Goal: Task Accomplishment & Management: Use online tool/utility

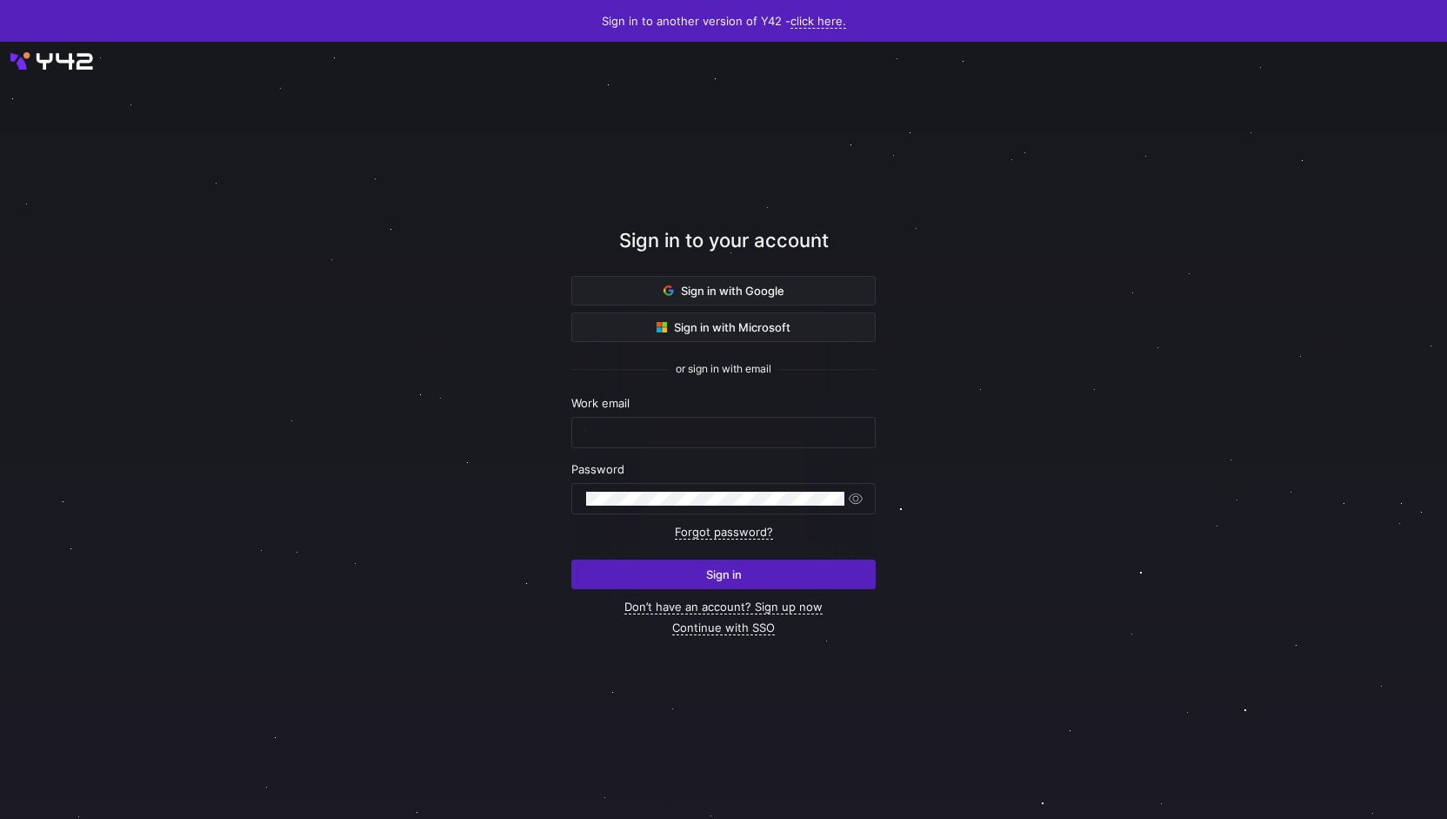
click at [0, 818] on nordpass-portal at bounding box center [0, 819] width 0 height 0
type input "[PERSON_NAME][EMAIL_ADDRESS][PERSON_NAME][DOMAIN_NAME]"
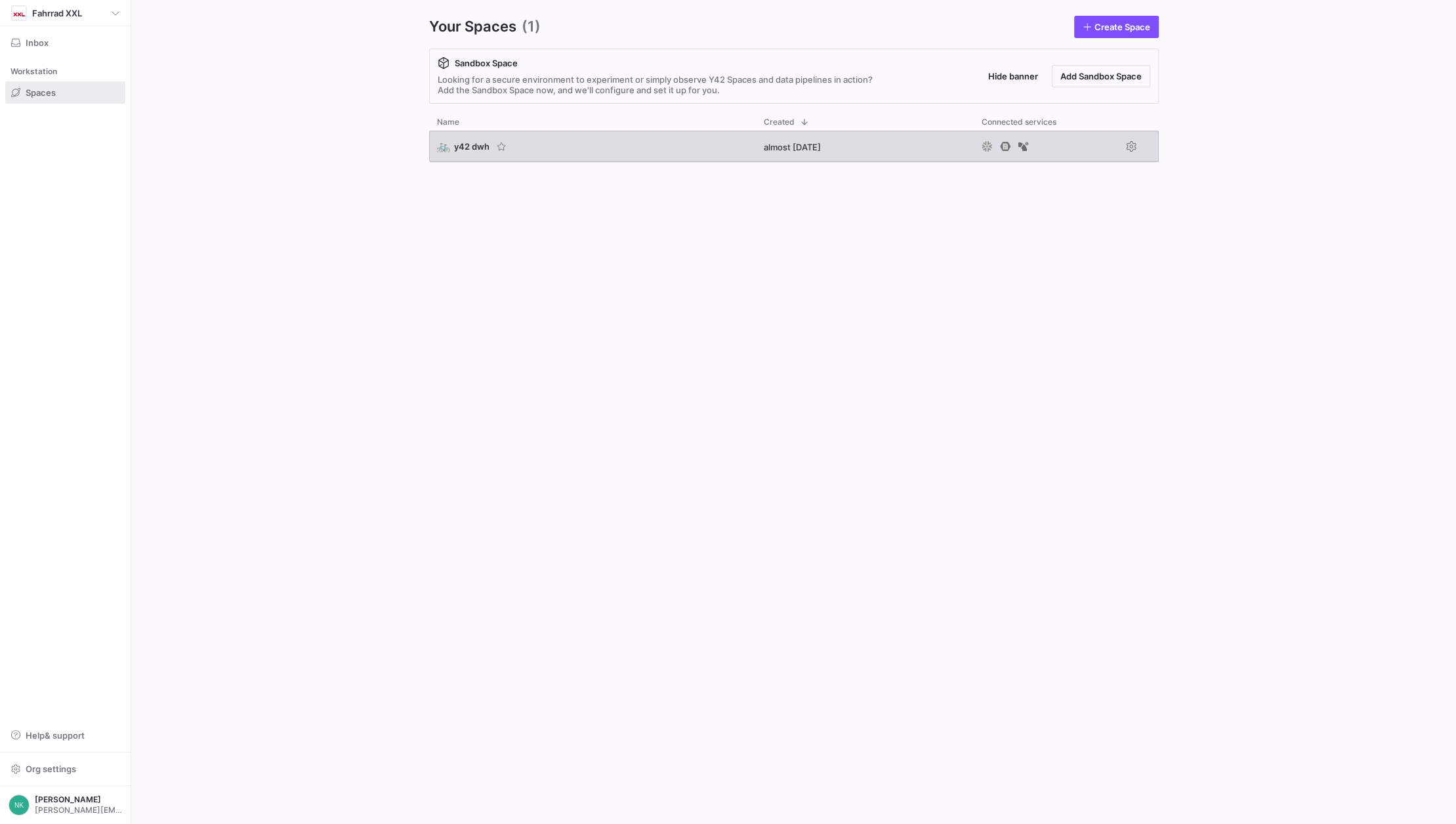
click at [461, 149] on span "y42 dwh" at bounding box center [472, 146] width 35 height 11
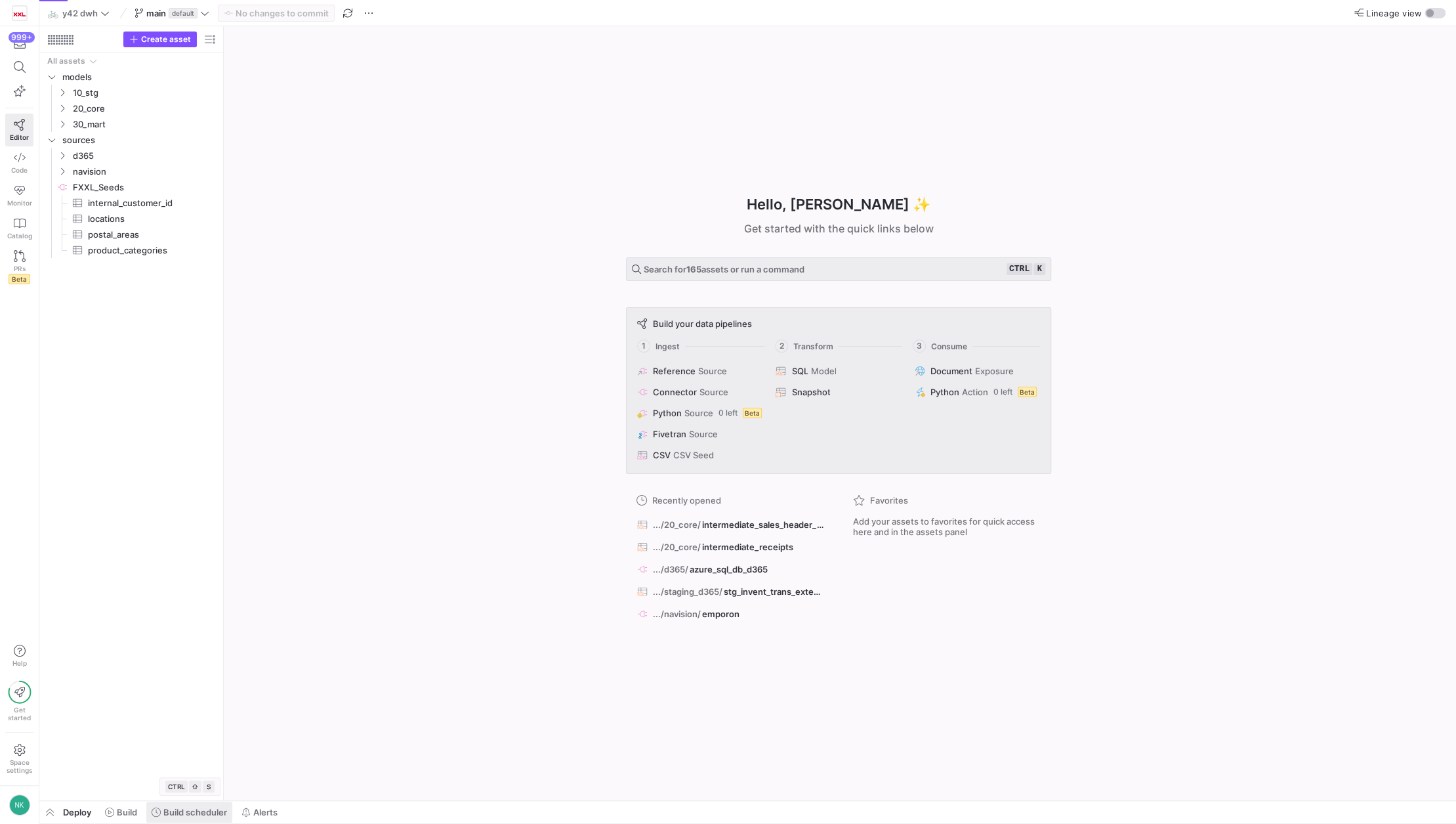
click at [179, 812] on span "Build scheduler" at bounding box center [195, 812] width 63 height 11
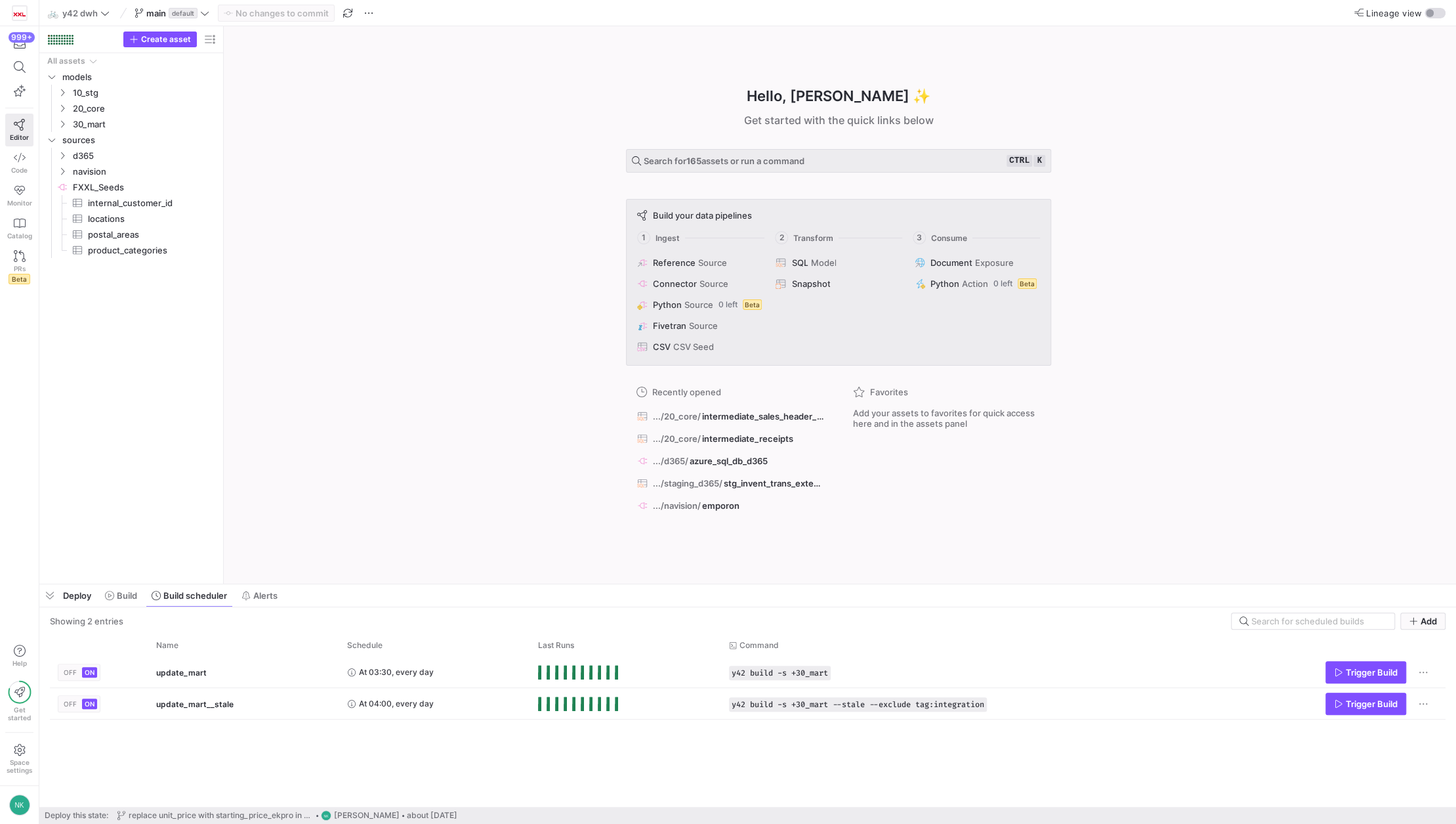
click at [1037, 749] on div "OFF ON update_mart At 03:30, every day y42 build -s +30_mart Trigger Build OFF …" at bounding box center [748, 731] width 1396 height 150
click at [14, 170] on span "Code" at bounding box center [20, 170] width 17 height 8
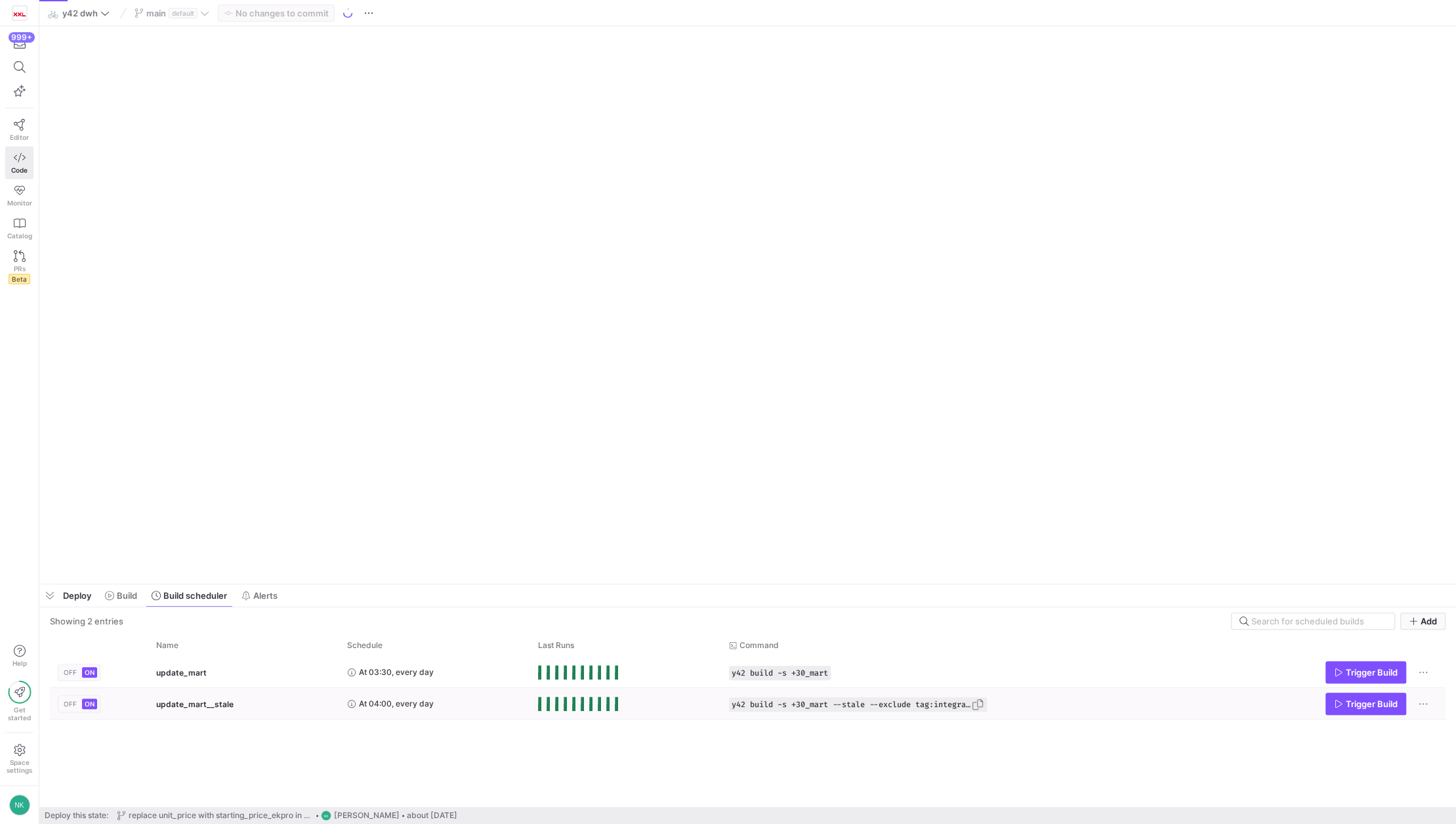
click at [782, 709] on span "y42 build -s +30_mart --stale --exclude tag:integration" at bounding box center [851, 704] width 239 height 9
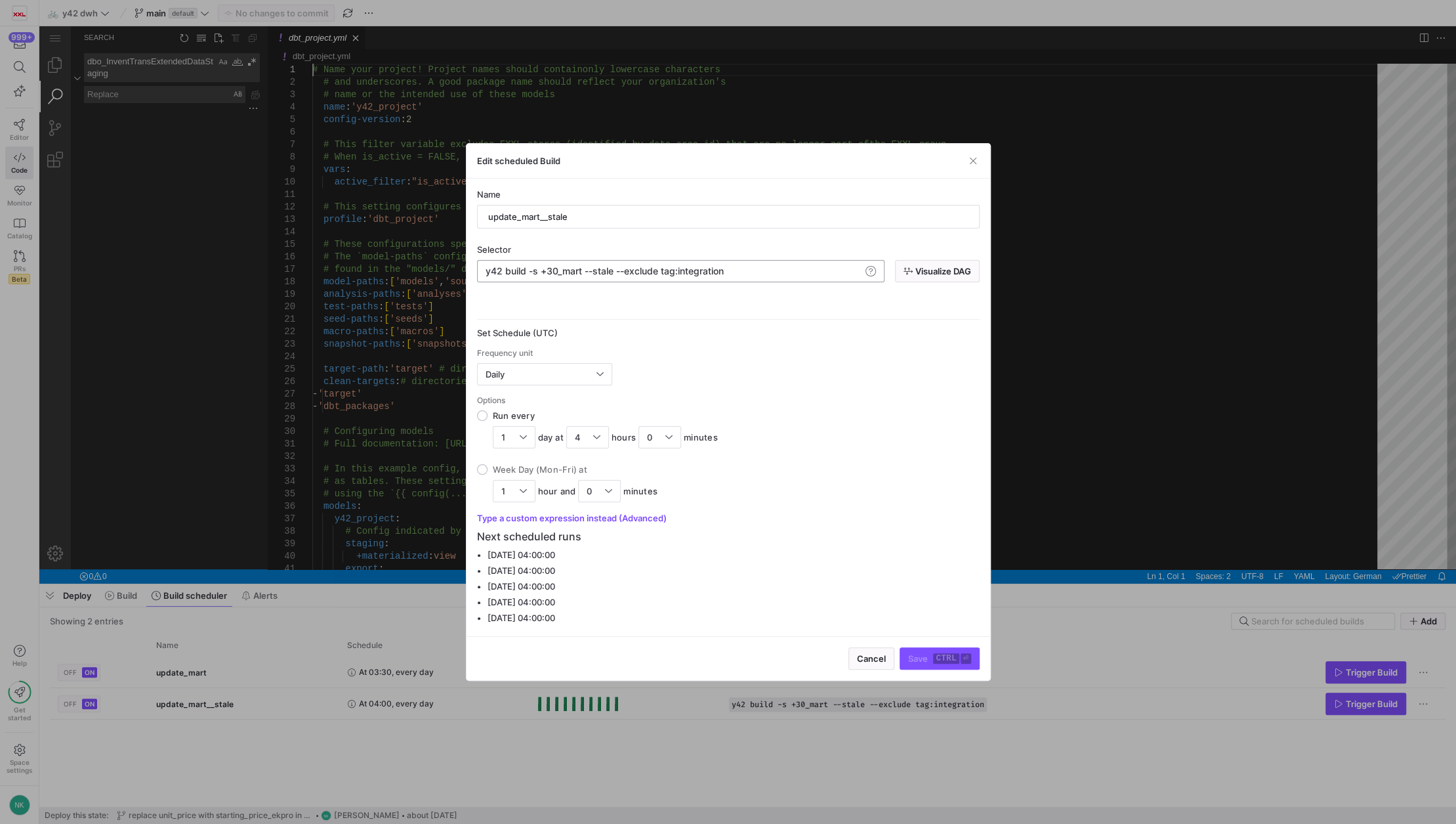
scroll to position [0, 110]
click at [774, 270] on div "y42 build -s +30_mart --stale --exclude tag:integr ation" at bounding box center [674, 271] width 376 height 11
drag, startPoint x: 774, startPoint y: 270, endPoint x: 472, endPoint y: 264, distance: 302.1
click at [486, 266] on div "y42 build -s +30_mart --stale --exclude tag:integr ation" at bounding box center [674, 271] width 376 height 11
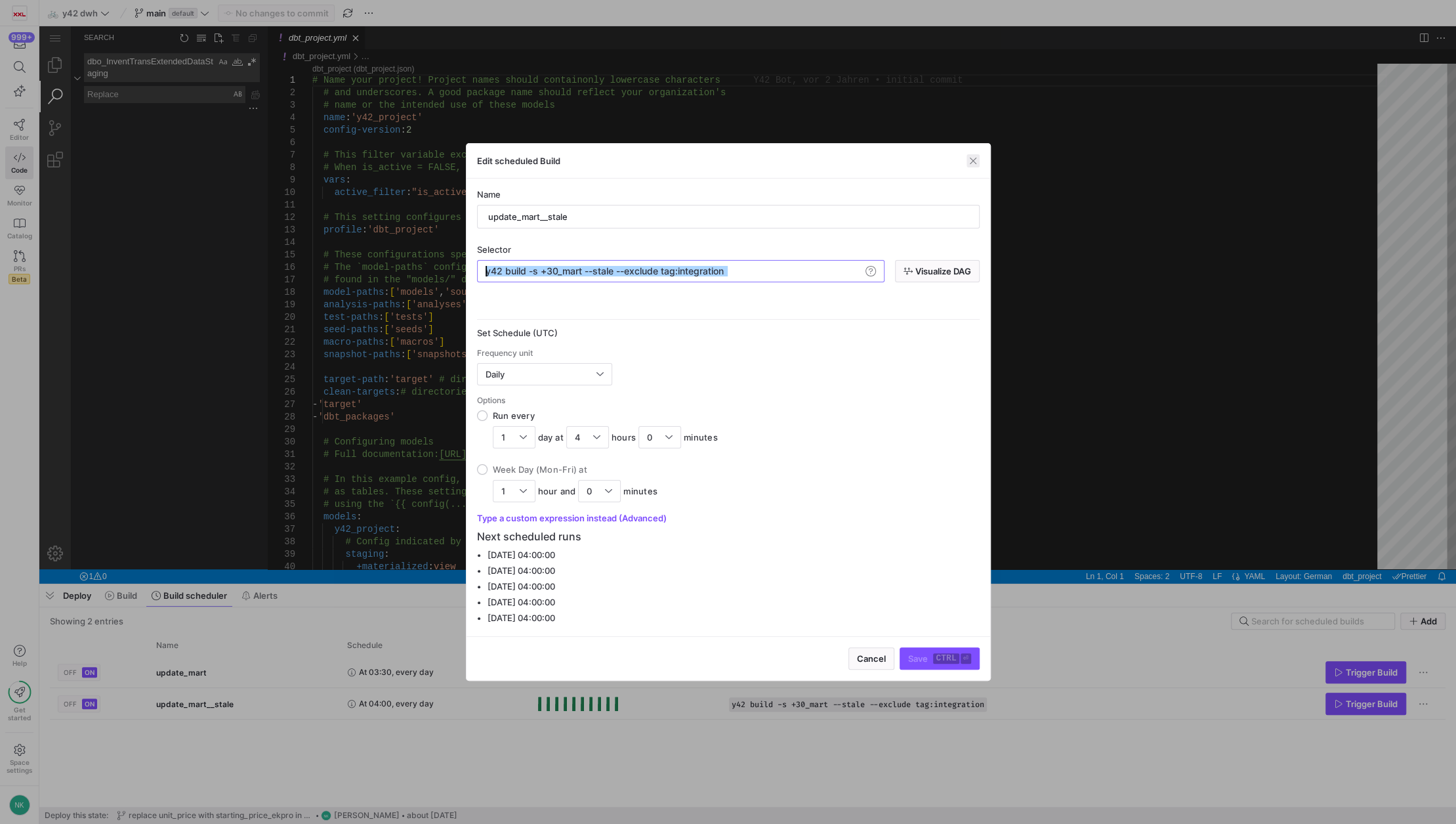
click at [971, 164] on span "button" at bounding box center [972, 160] width 13 height 13
